Goal: Navigation & Orientation: Find specific page/section

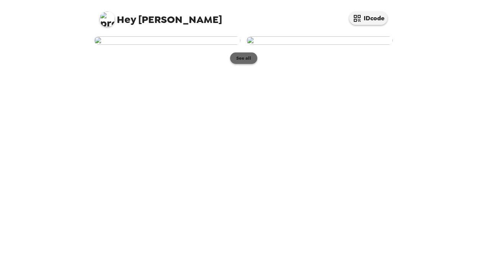
click at [248, 64] on button "See all" at bounding box center [243, 57] width 27 height 11
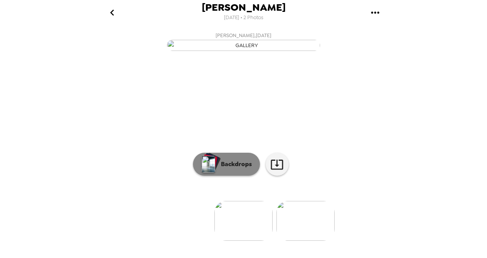
click at [229, 169] on p "Backdrops" at bounding box center [234, 164] width 35 height 9
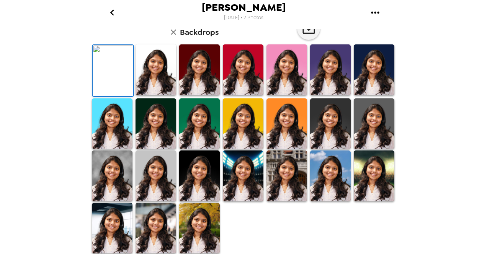
scroll to position [202, 0]
click at [193, 225] on img at bounding box center [199, 228] width 41 height 51
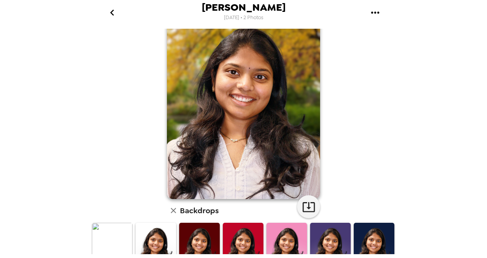
scroll to position [20, 0]
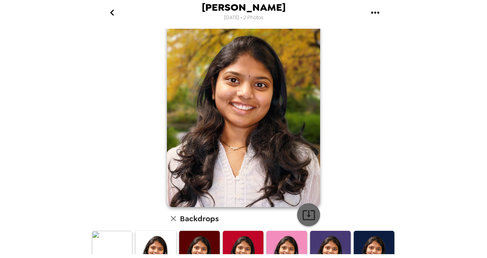
click at [304, 214] on icon "button" at bounding box center [308, 214] width 13 height 13
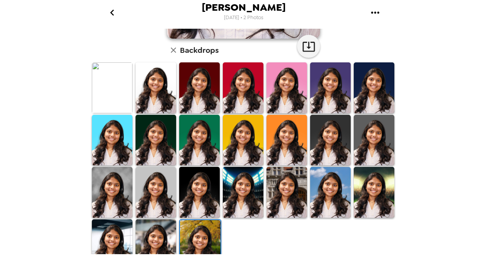
scroll to position [188, 0]
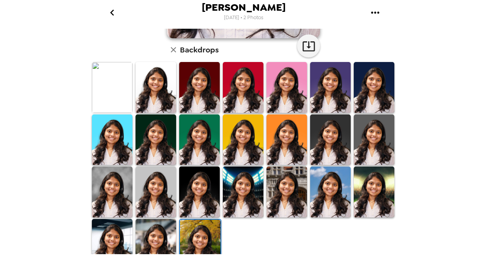
click at [227, 151] on img at bounding box center [243, 139] width 41 height 51
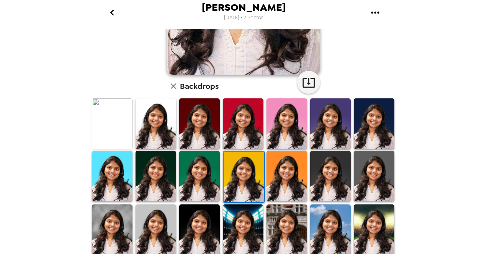
scroll to position [151, 0]
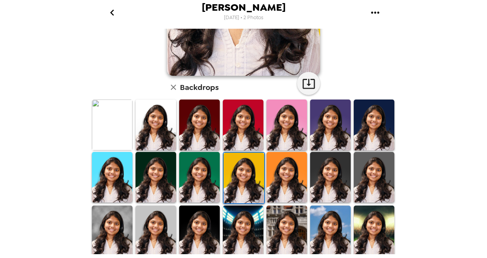
click at [103, 126] on img at bounding box center [112, 125] width 41 height 51
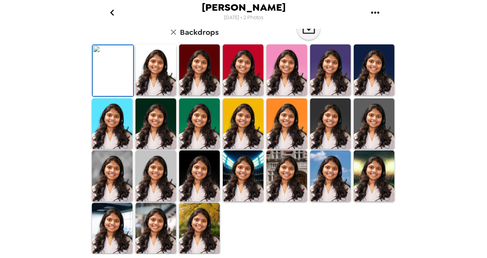
scroll to position [19, 0]
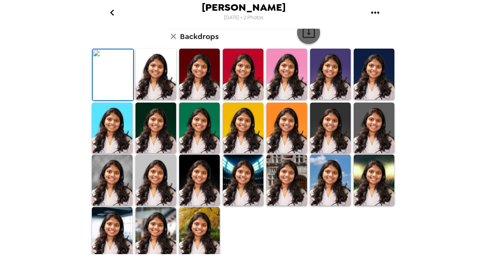
click at [302, 39] on icon "button" at bounding box center [308, 32] width 13 height 13
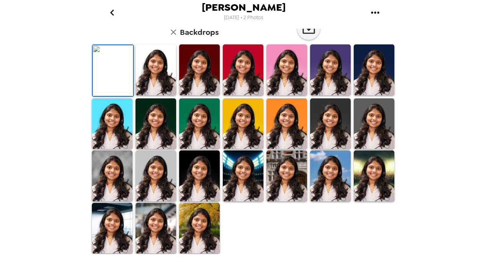
click at [173, 95] on img at bounding box center [155, 69] width 41 height 51
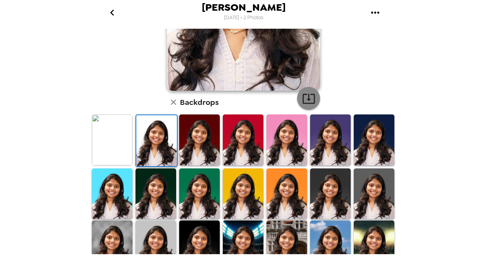
click at [304, 99] on icon "button" at bounding box center [308, 99] width 12 height 10
click at [289, 139] on img at bounding box center [286, 139] width 41 height 51
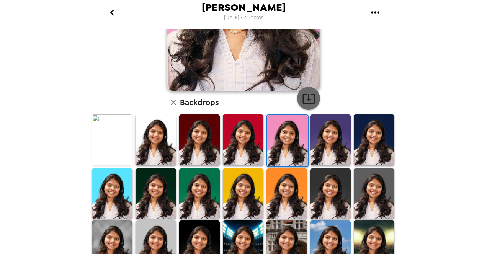
click at [307, 94] on icon "button" at bounding box center [308, 98] width 13 height 13
